Goal: Transaction & Acquisition: Purchase product/service

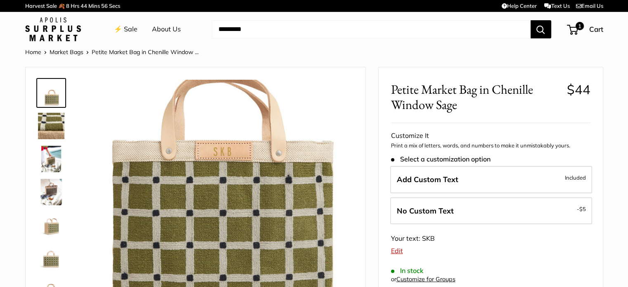
click at [67, 30] on img at bounding box center [53, 29] width 56 height 24
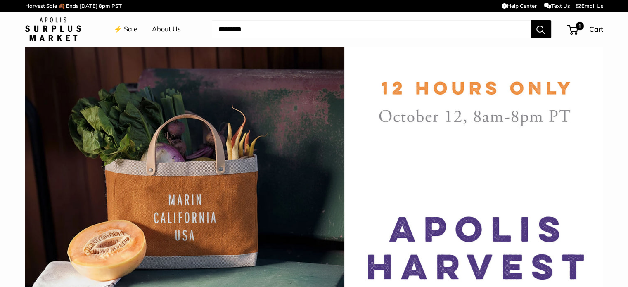
click at [127, 28] on link "⚡️ Sale" at bounding box center [126, 29] width 24 height 12
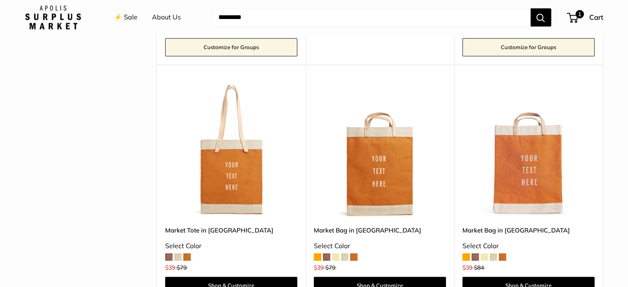
scroll to position [1147, 0]
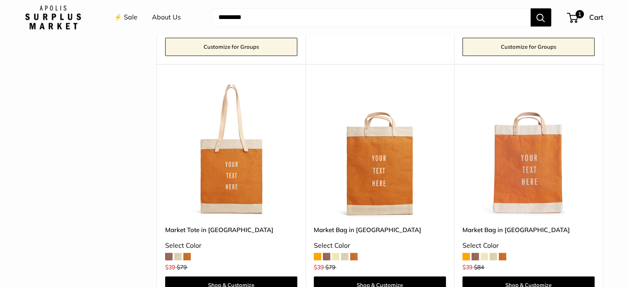
click at [354, 256] on span at bounding box center [353, 256] width 7 height 7
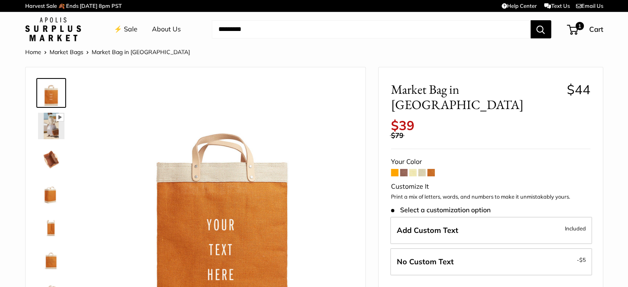
click at [430, 169] on span at bounding box center [431, 172] width 7 height 7
click at [392, 169] on span at bounding box center [394, 172] width 7 height 7
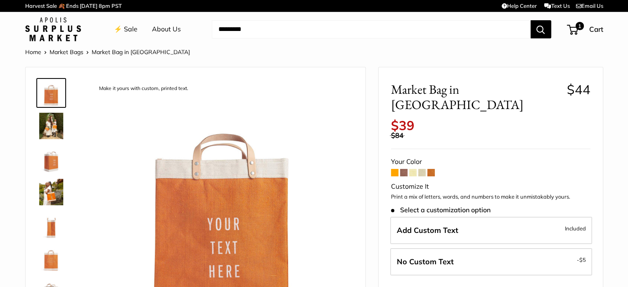
click at [435, 169] on span at bounding box center [431, 172] width 7 height 7
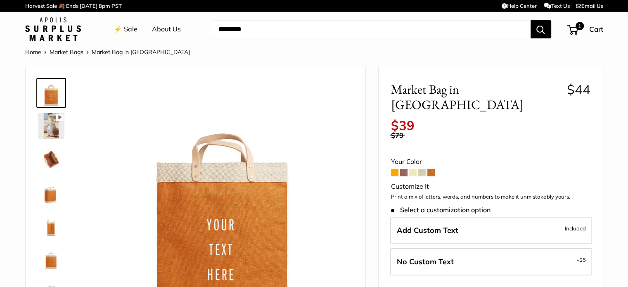
click at [394, 169] on span at bounding box center [394, 172] width 7 height 7
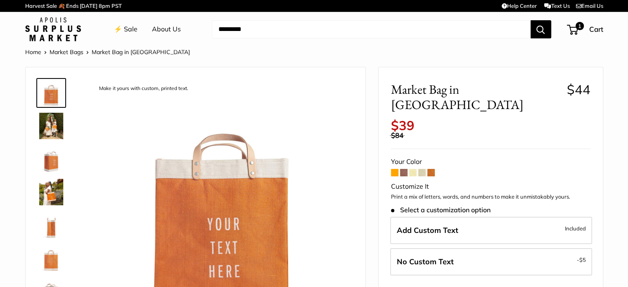
click at [430, 169] on span at bounding box center [431, 172] width 7 height 7
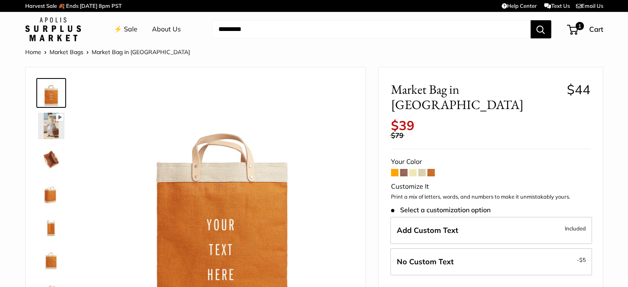
click at [403, 169] on span at bounding box center [403, 172] width 7 height 7
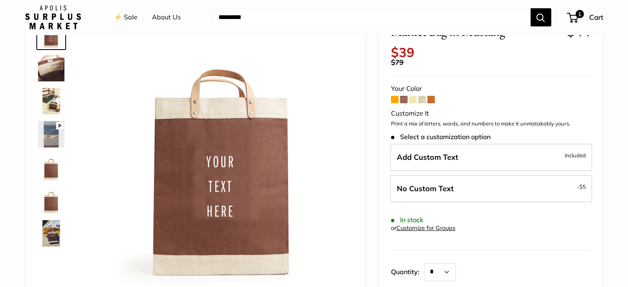
scroll to position [59, 0]
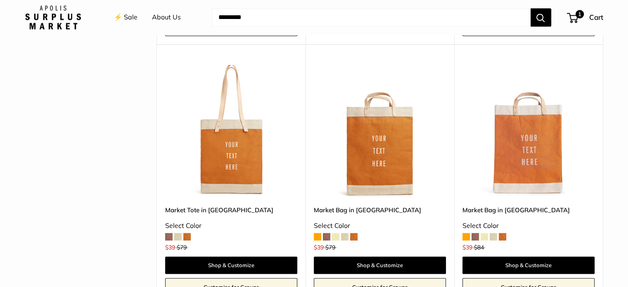
scroll to position [1166, 0]
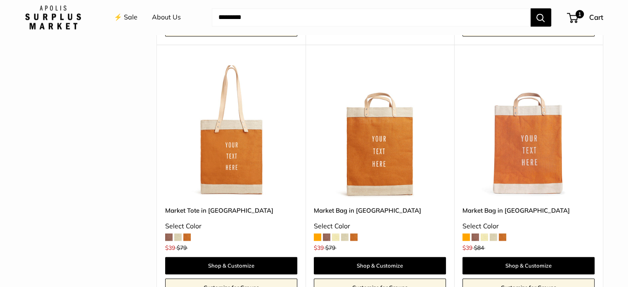
click at [0, 0] on img at bounding box center [0, 0] width 0 height 0
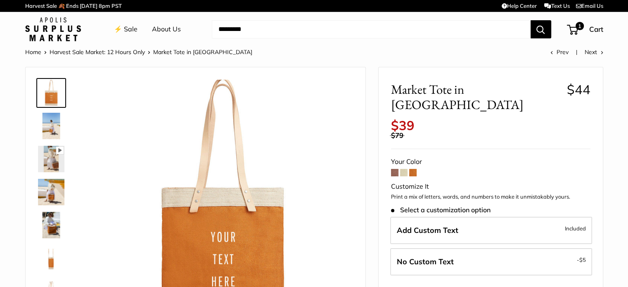
scroll to position [56, 0]
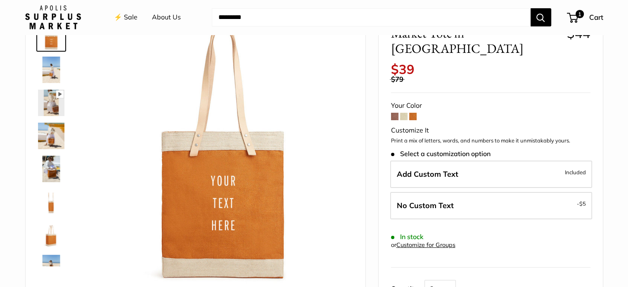
click at [48, 137] on img at bounding box center [51, 136] width 26 height 26
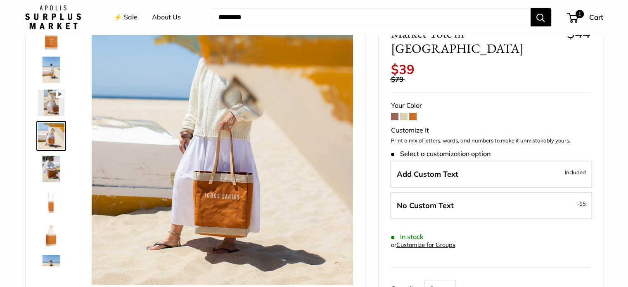
click at [48, 168] on img at bounding box center [51, 169] width 26 height 26
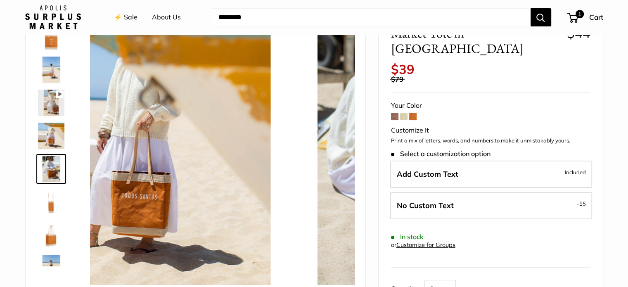
scroll to position [26, 0]
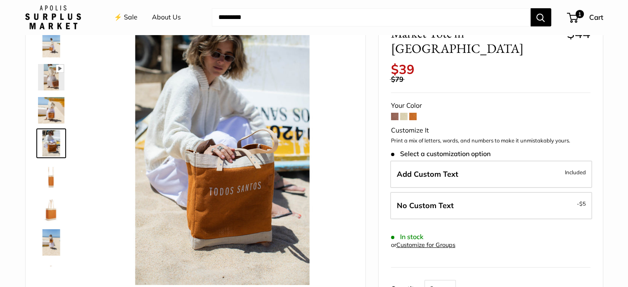
click at [48, 215] on img at bounding box center [51, 209] width 26 height 26
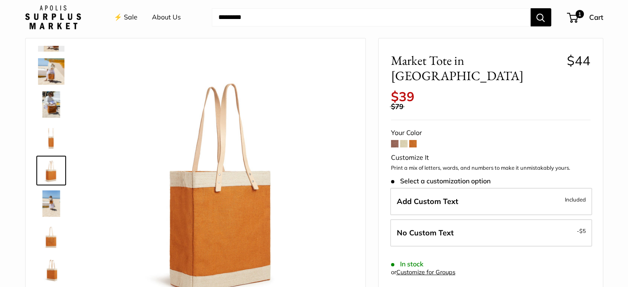
scroll to position [28, 0]
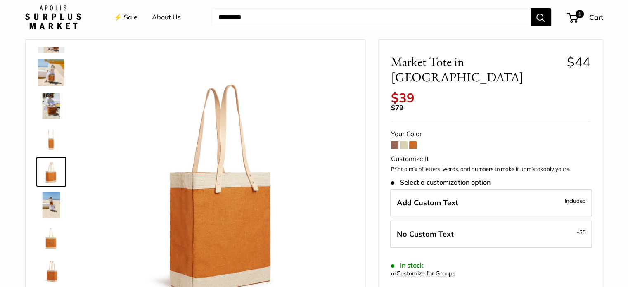
click at [394, 141] on span at bounding box center [394, 144] width 7 height 7
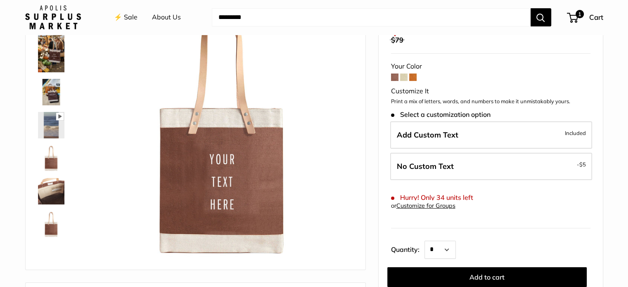
scroll to position [92, 0]
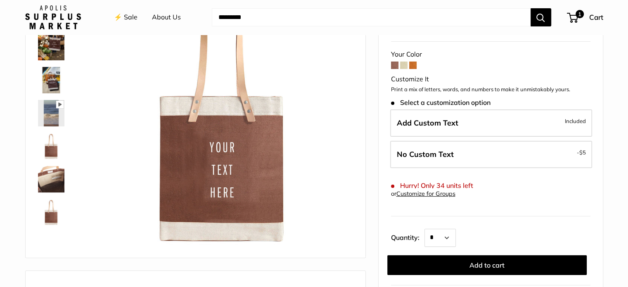
click at [52, 214] on img at bounding box center [51, 212] width 26 height 26
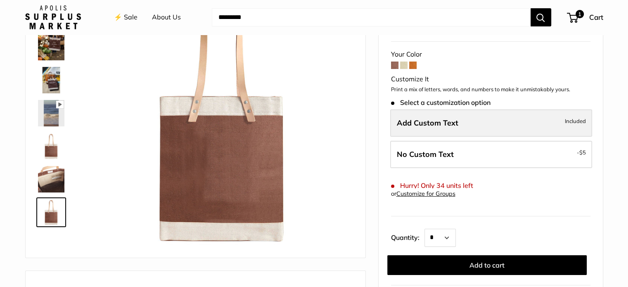
click at [452, 127] on span "Add Custom Text" at bounding box center [428, 123] width 62 height 10
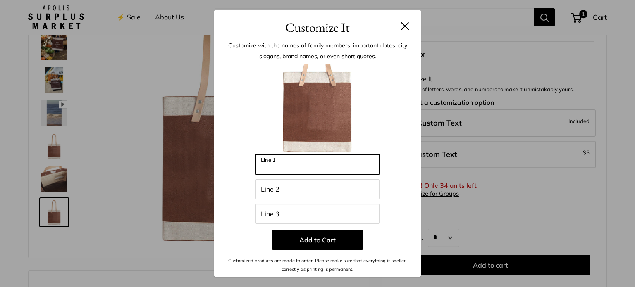
click at [307, 157] on input "Line 1" at bounding box center [317, 165] width 124 height 20
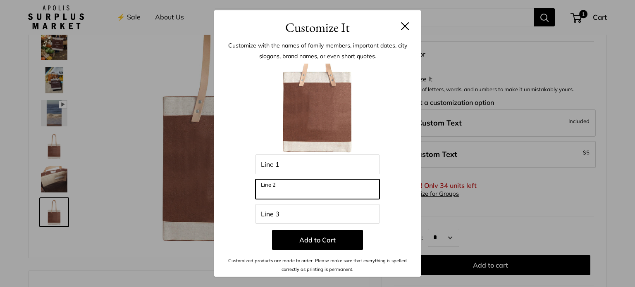
click at [285, 195] on input "Line 2" at bounding box center [317, 189] width 124 height 20
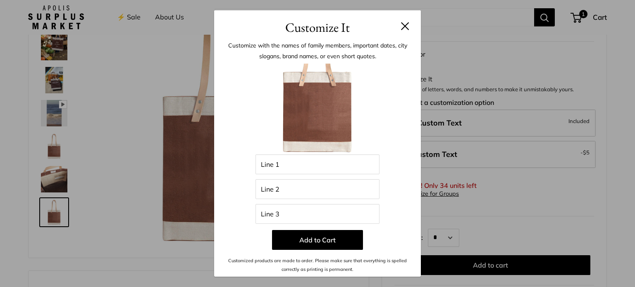
click at [487, 27] on div "Customize It Customize with the names of family members, important dates, city …" at bounding box center [317, 143] width 635 height 287
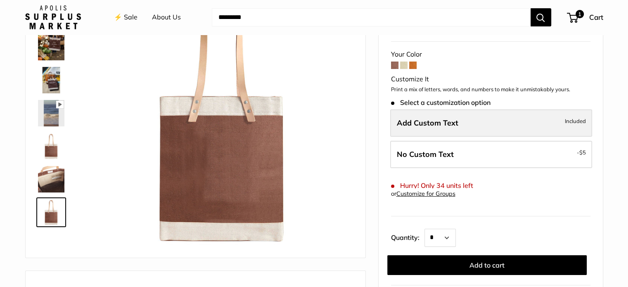
click at [511, 121] on label "Add Custom Text Included" at bounding box center [491, 122] width 202 height 27
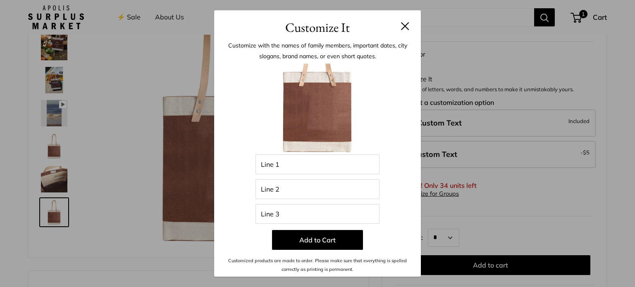
click at [408, 24] on button at bounding box center [405, 26] width 8 height 8
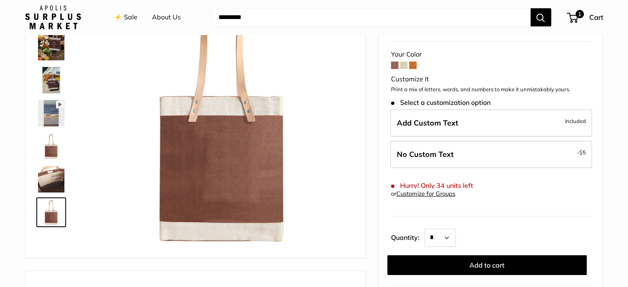
click at [47, 74] on img at bounding box center [51, 80] width 26 height 26
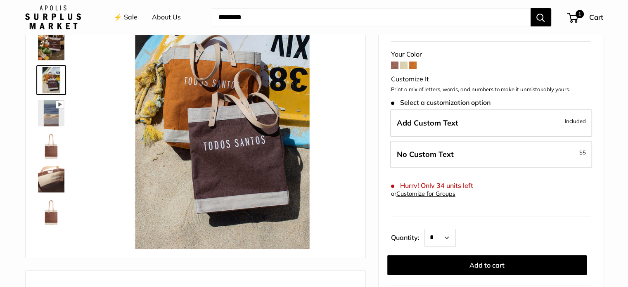
click at [50, 146] on img at bounding box center [51, 146] width 26 height 26
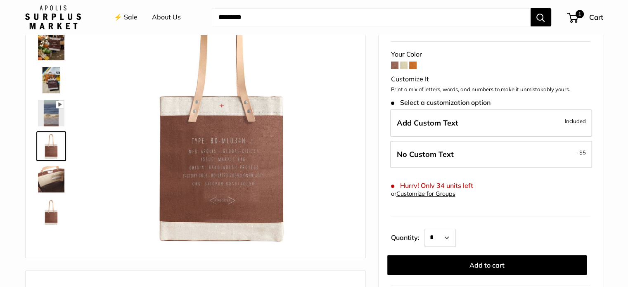
click at [46, 180] on img at bounding box center [51, 179] width 26 height 26
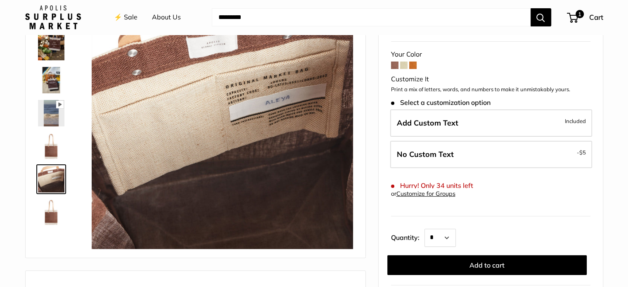
click at [48, 216] on img at bounding box center [51, 212] width 26 height 26
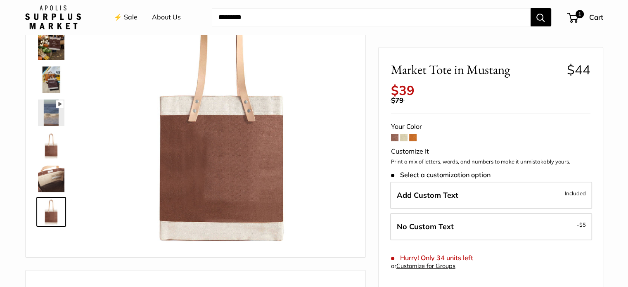
scroll to position [92, 0]
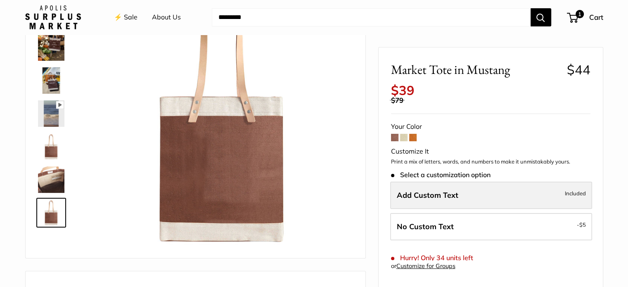
click at [470, 193] on label "Add Custom Text Included" at bounding box center [491, 195] width 202 height 27
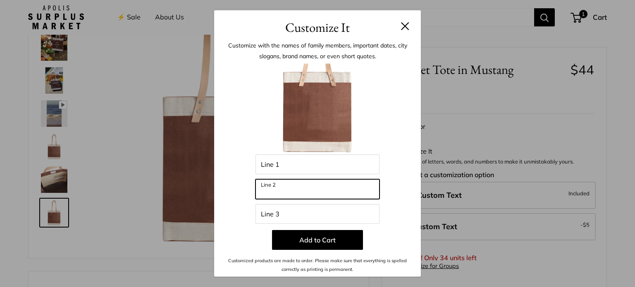
click at [325, 188] on input "Line 2" at bounding box center [317, 189] width 124 height 20
type input "***"
drag, startPoint x: 293, startPoint y: 191, endPoint x: 243, endPoint y: 188, distance: 49.7
click at [243, 188] on div "Enter 39 letters Line 1 *** Line 2 Line 3 Add to Cart Customized products are m…" at bounding box center [317, 169] width 182 height 210
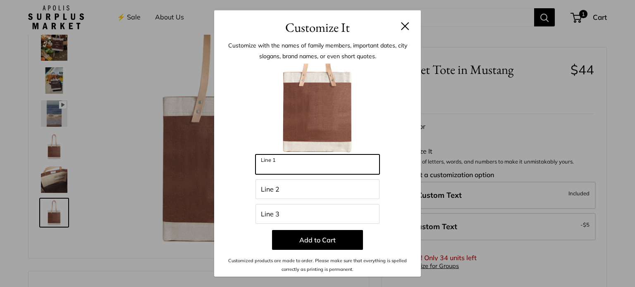
click at [302, 165] on input "Line 1" at bounding box center [317, 165] width 124 height 20
type input "***"
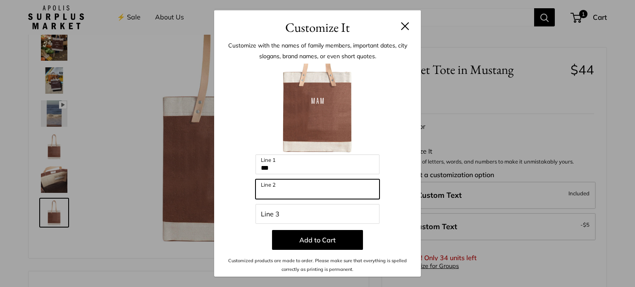
click at [297, 186] on input "Line 2" at bounding box center [317, 189] width 124 height 20
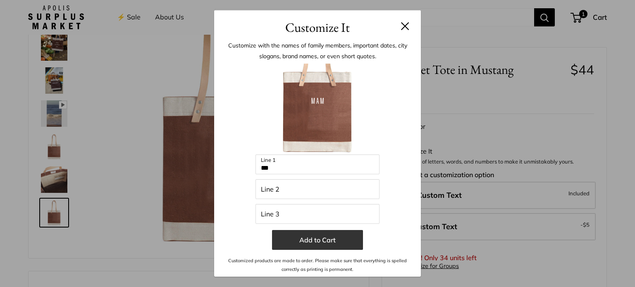
click at [314, 236] on button "Add to Cart" at bounding box center [317, 240] width 91 height 20
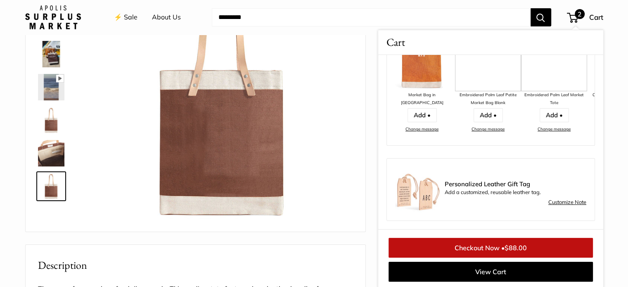
scroll to position [222, 0]
click at [518, 247] on span "$88.00" at bounding box center [516, 248] width 22 height 8
